Goal: Entertainment & Leisure: Consume media (video, audio)

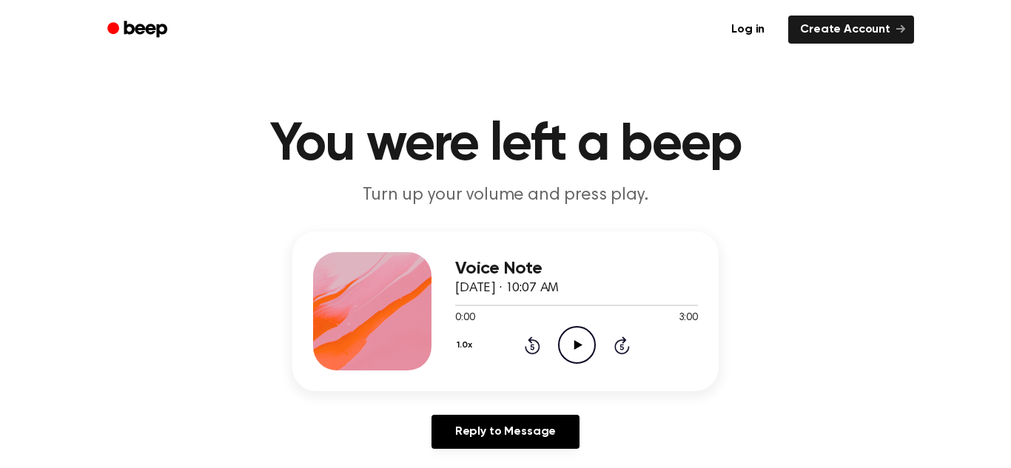
click at [573, 320] on div "0:00 3:00" at bounding box center [576, 319] width 243 height 16
click at [582, 343] on icon "Play Audio" at bounding box center [577, 345] width 38 height 38
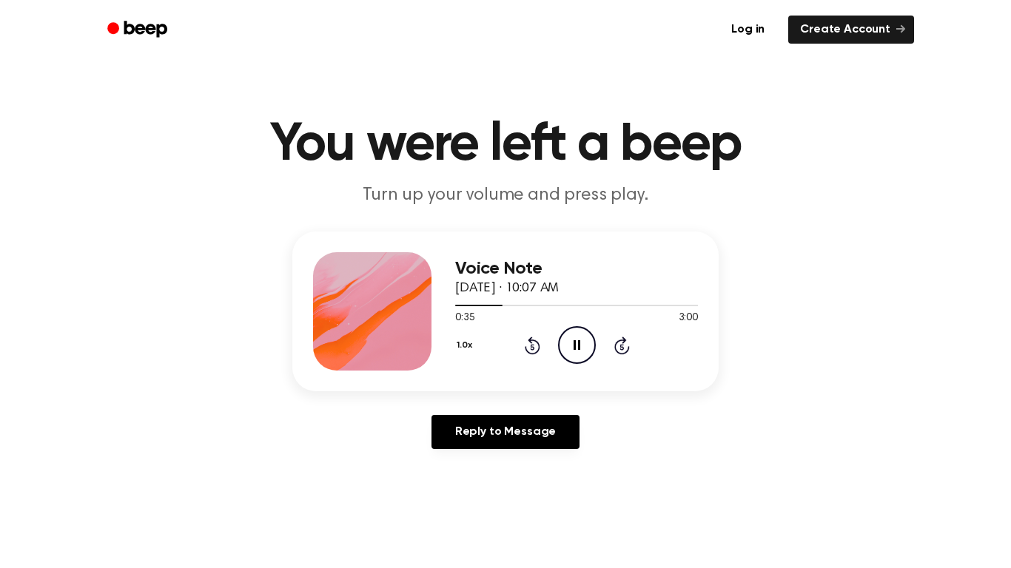
click at [571, 339] on icon "Pause Audio" at bounding box center [577, 345] width 38 height 38
drag, startPoint x: 493, startPoint y: 303, endPoint x: 405, endPoint y: 318, distance: 89.4
click at [405, 318] on div "Voice Note [DATE] · 10:07 AM 0:35 3:00 Your browser does not support the [objec…" at bounding box center [505, 312] width 426 height 160
click at [471, 310] on div at bounding box center [576, 305] width 243 height 12
click at [456, 303] on div at bounding box center [576, 305] width 243 height 12
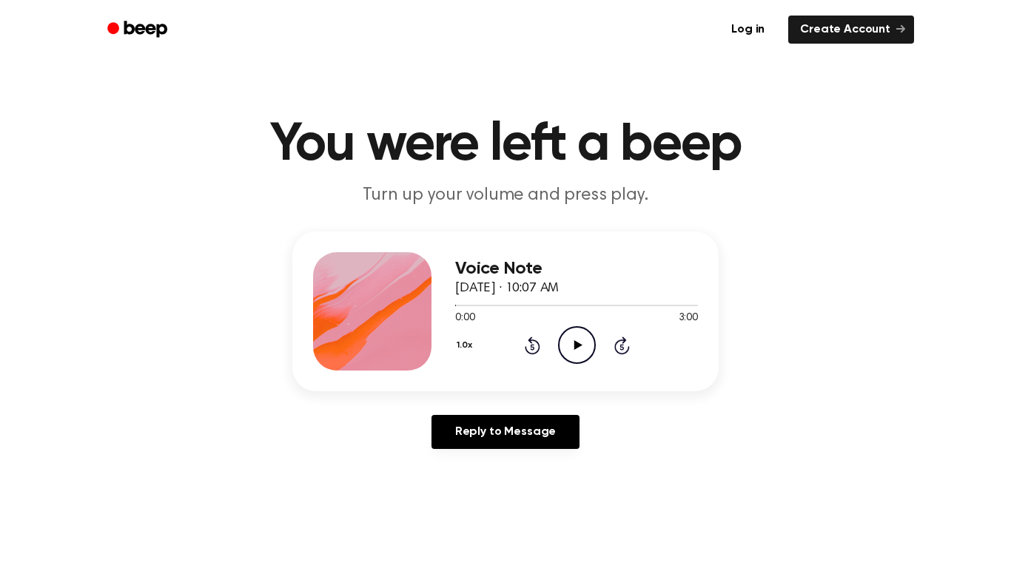
click at [588, 340] on icon "Play Audio" at bounding box center [577, 345] width 38 height 38
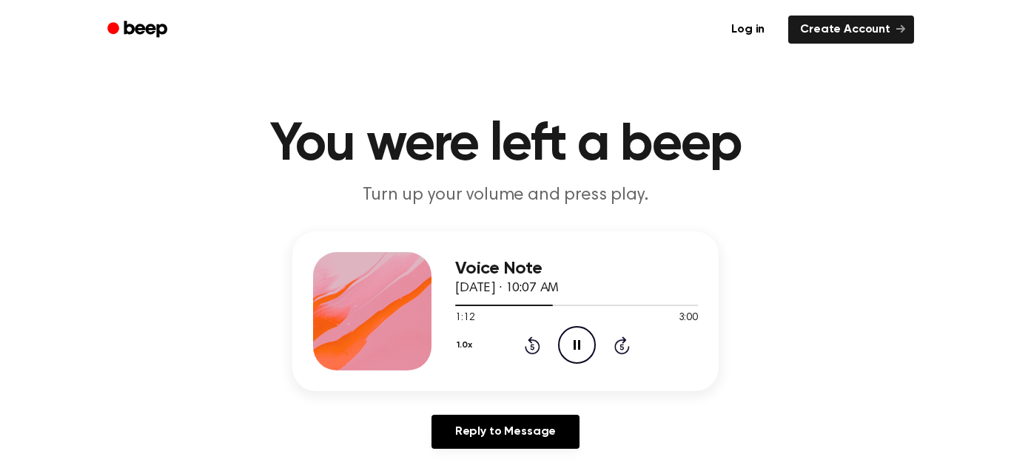
scroll to position [52, 0]
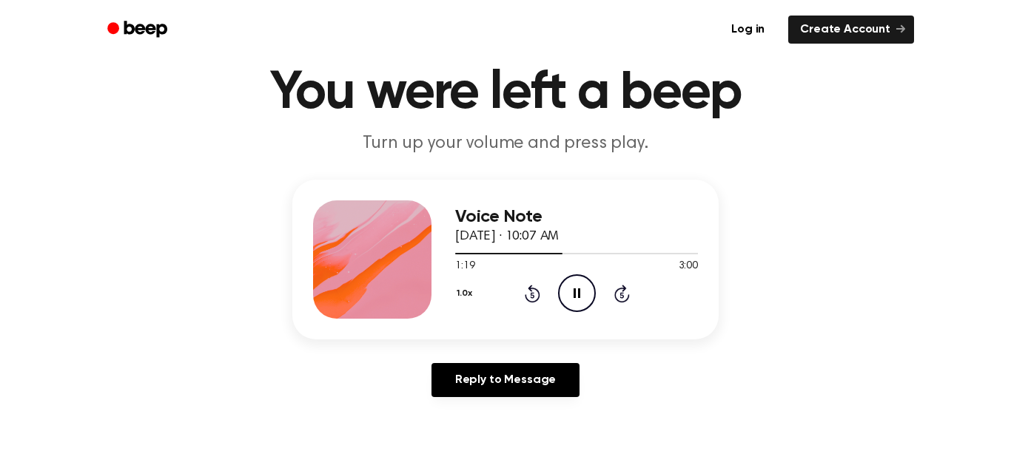
click at [560, 293] on icon "Pause Audio" at bounding box center [577, 293] width 38 height 38
drag, startPoint x: 560, startPoint y: 293, endPoint x: 539, endPoint y: 254, distance: 44.3
click at [539, 254] on div "Voice Note [DATE] · 10:07 AM 1:19 3:00 Your browser does not support the [objec…" at bounding box center [576, 260] width 243 height 118
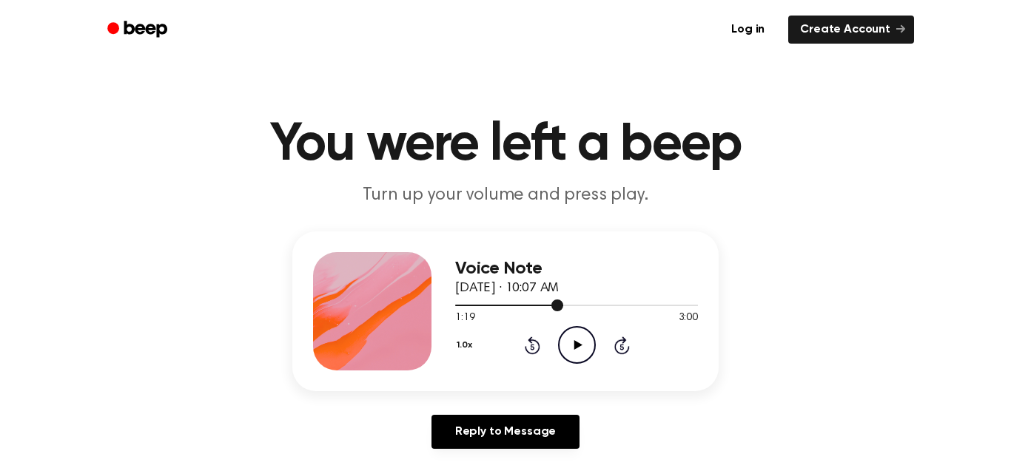
click at [457, 305] on div at bounding box center [576, 305] width 243 height 1
click at [565, 346] on icon "Play Audio" at bounding box center [577, 345] width 38 height 38
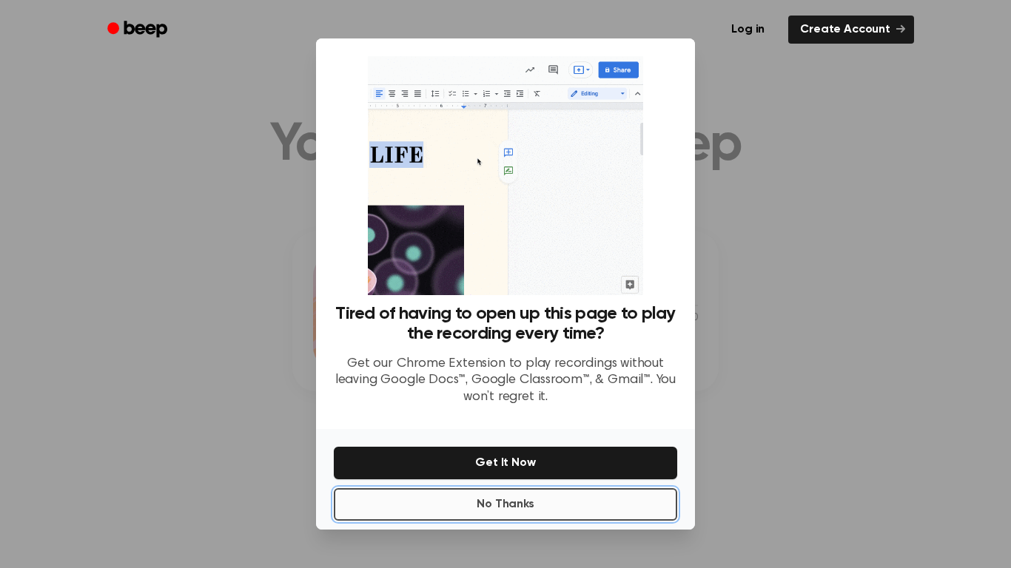
click at [523, 468] on button "No Thanks" at bounding box center [505, 504] width 343 height 33
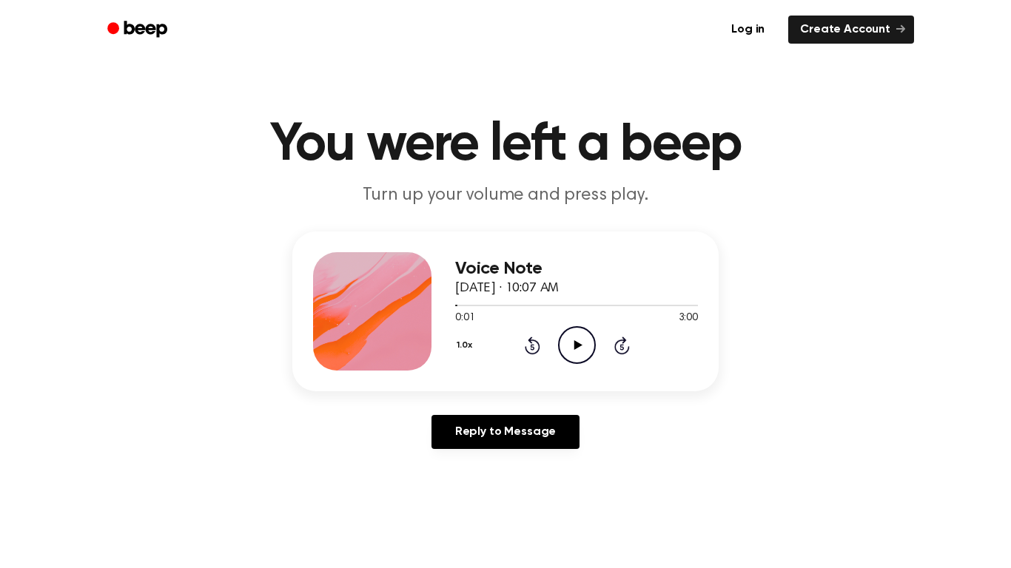
click at [582, 353] on icon "Play Audio" at bounding box center [577, 345] width 38 height 38
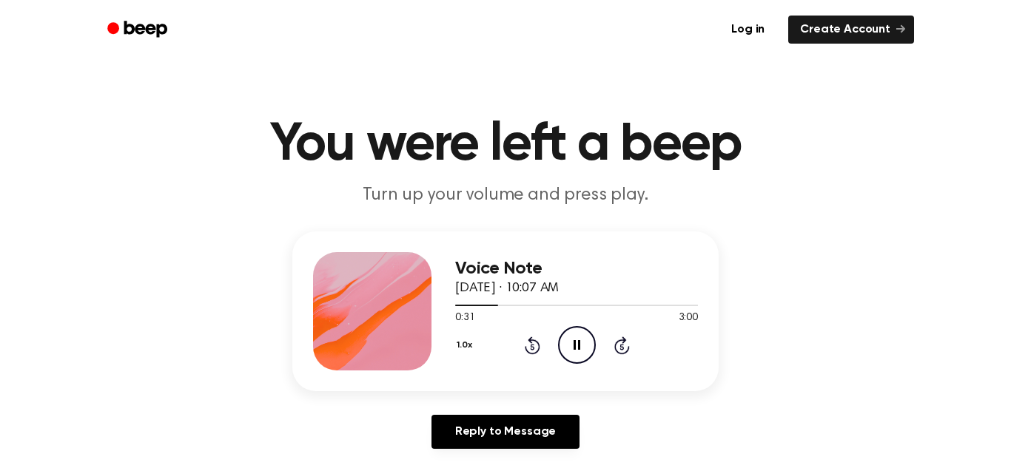
click at [530, 343] on icon at bounding box center [533, 346] width 16 height 18
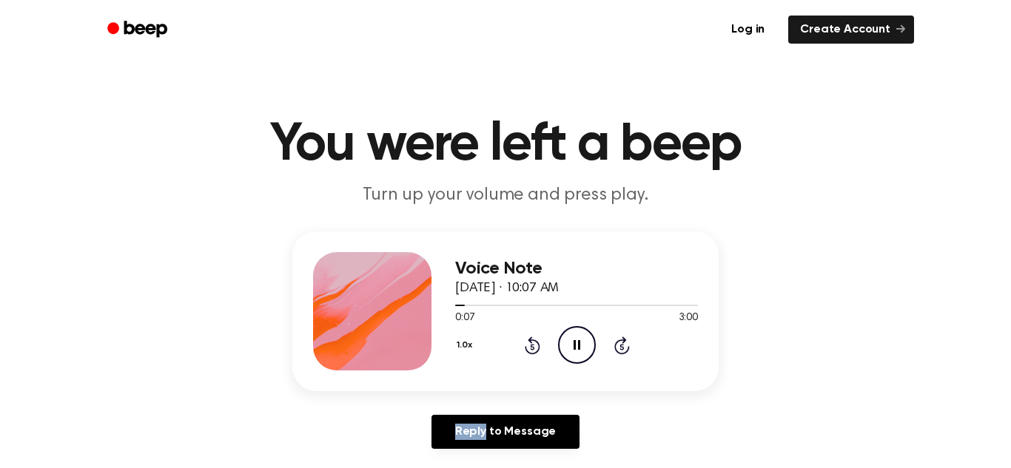
click at [530, 343] on icon at bounding box center [533, 346] width 16 height 18
click at [565, 346] on icon "Pause Audio" at bounding box center [577, 345] width 38 height 38
click at [450, 306] on span at bounding box center [453, 306] width 12 height 12
click at [586, 348] on icon "Play Audio" at bounding box center [577, 345] width 38 height 38
